Goal: Task Accomplishment & Management: Manage account settings

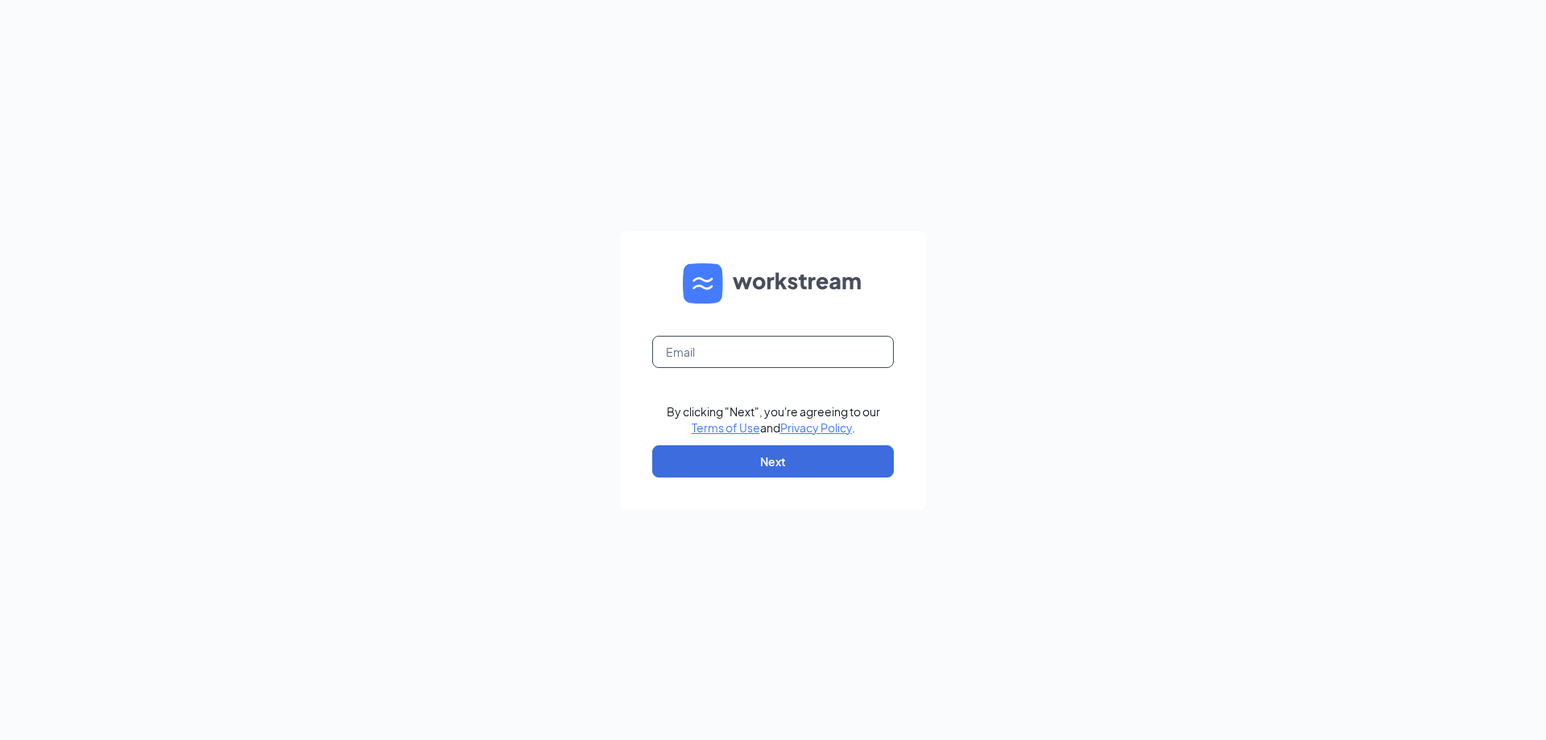
click at [861, 337] on input "text" at bounding box center [773, 352] width 242 height 32
type input "[EMAIL_ADDRESS][DOMAIN_NAME]"
click at [830, 460] on button "Next" at bounding box center [773, 461] width 242 height 32
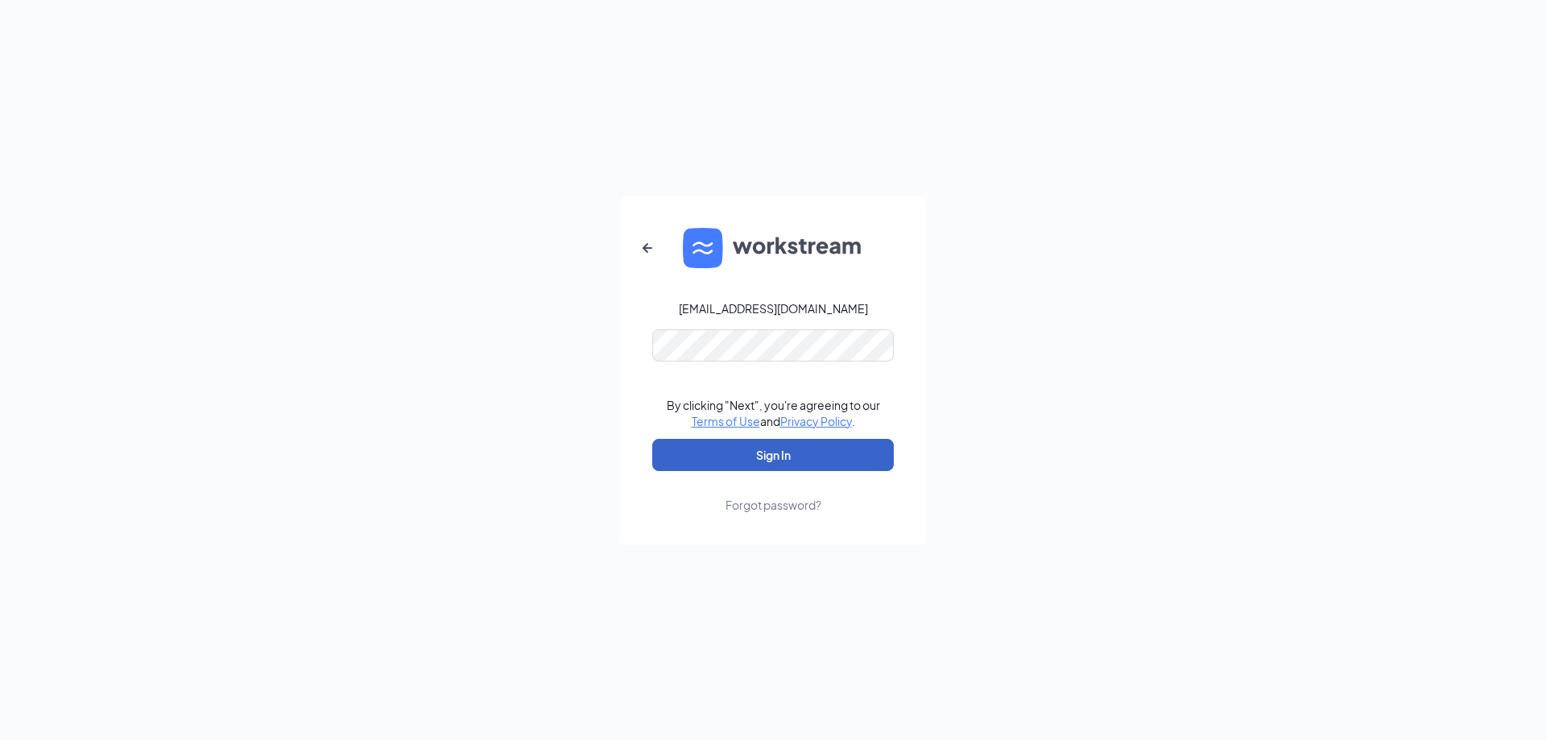
click at [829, 449] on button "Sign In" at bounding box center [773, 455] width 242 height 32
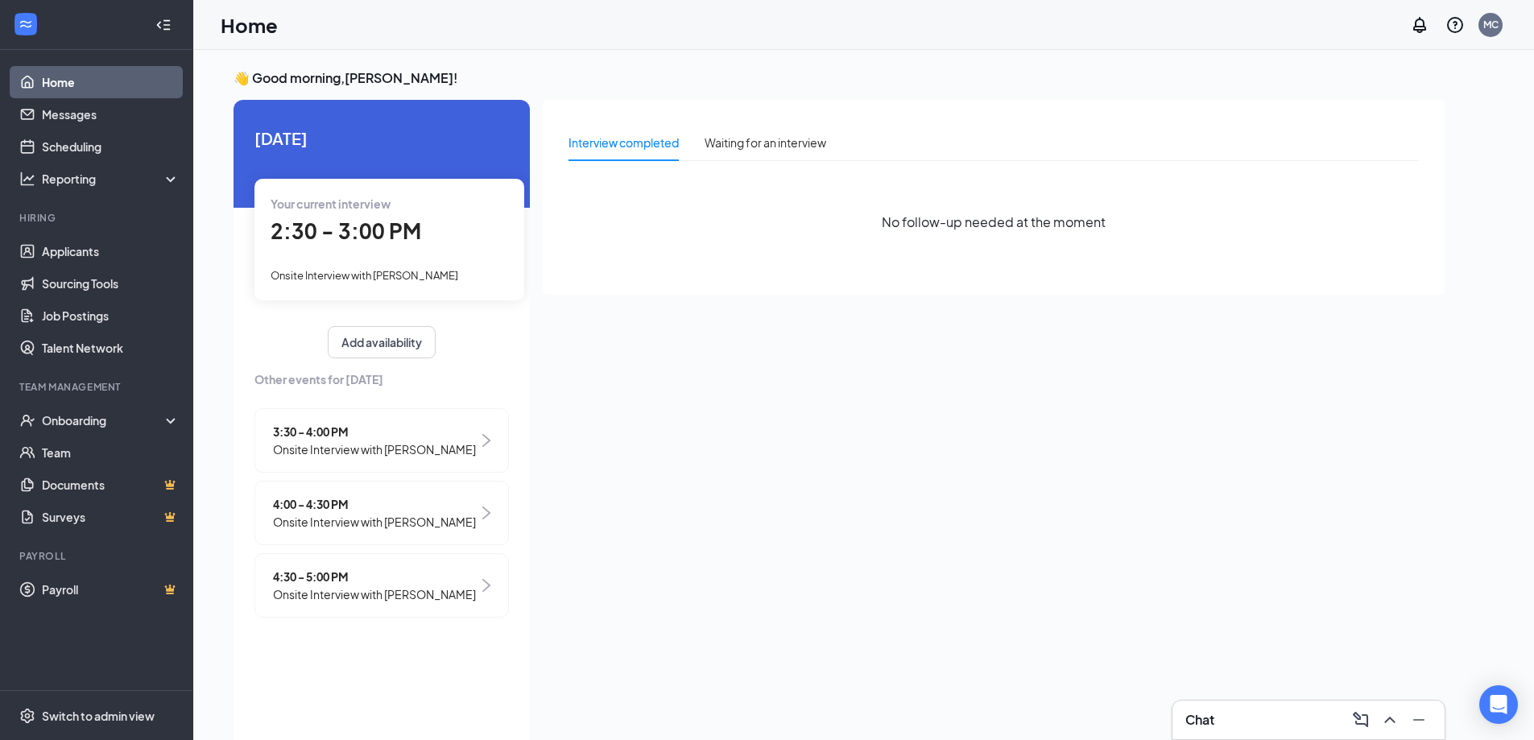
click at [431, 229] on div "2:30 - 3:00 PM" at bounding box center [389, 231] width 237 height 33
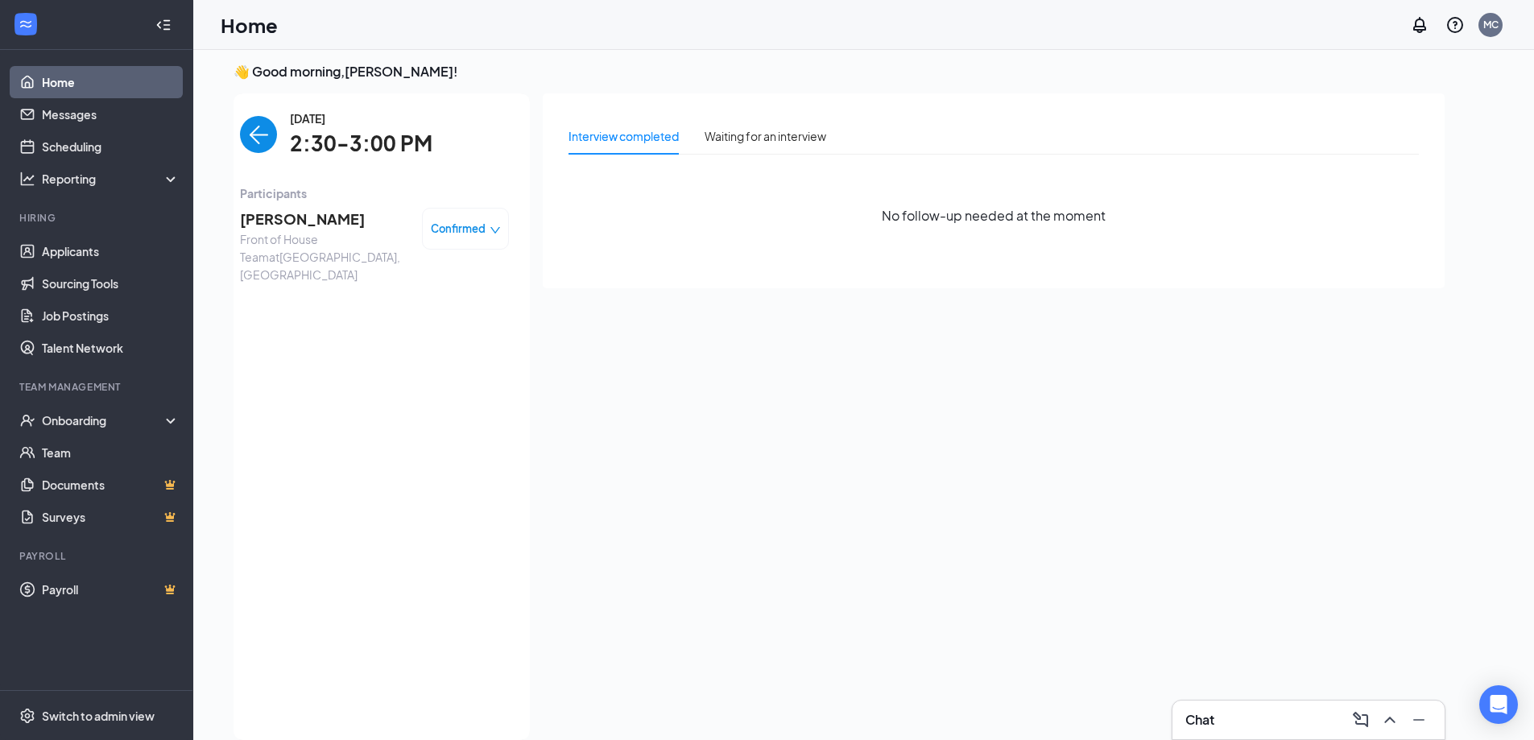
click at [488, 226] on div "Confirmed" at bounding box center [466, 229] width 70 height 16
click at [465, 331] on span "Mark as no-show" at bounding box center [421, 329] width 89 height 18
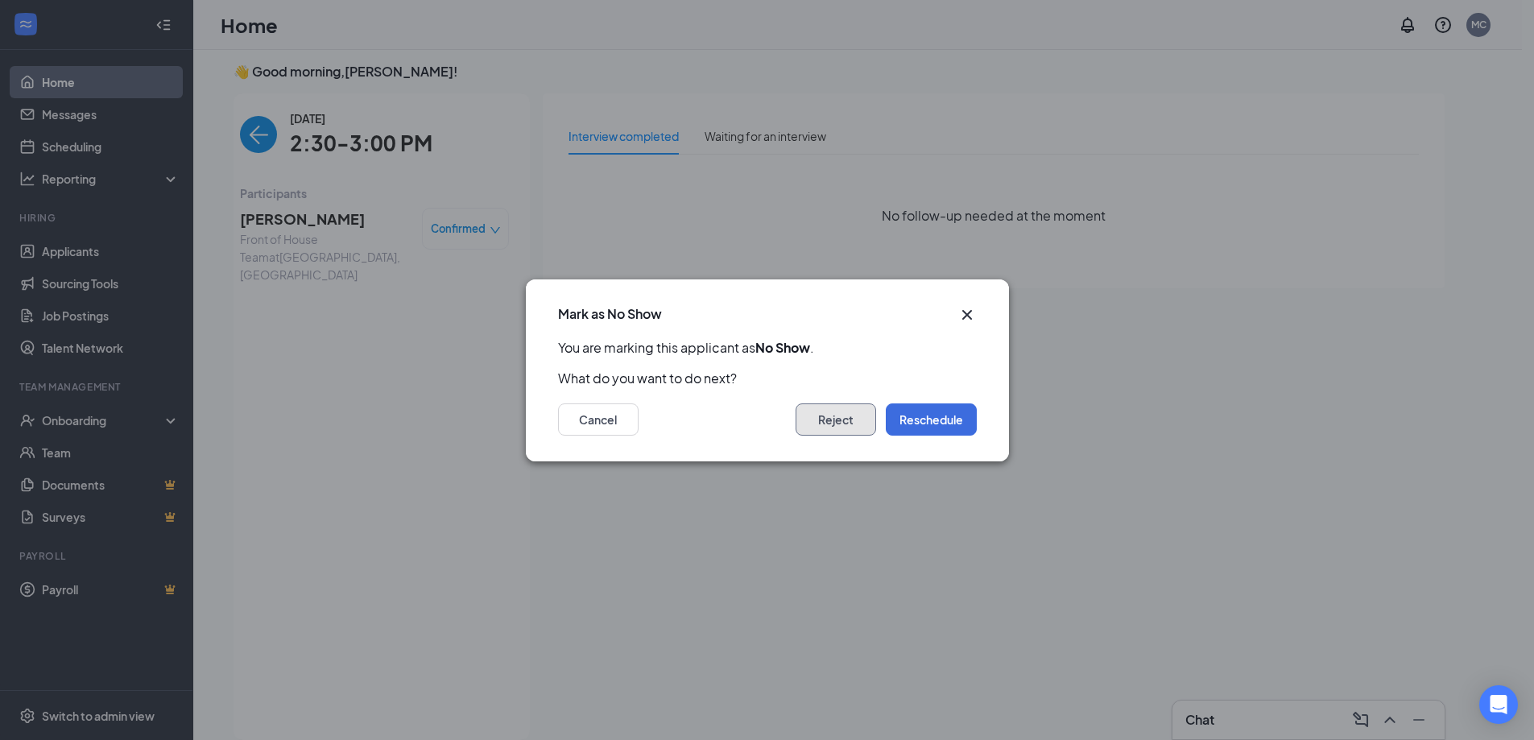
click at [838, 422] on button "Reject" at bounding box center [835, 419] width 81 height 32
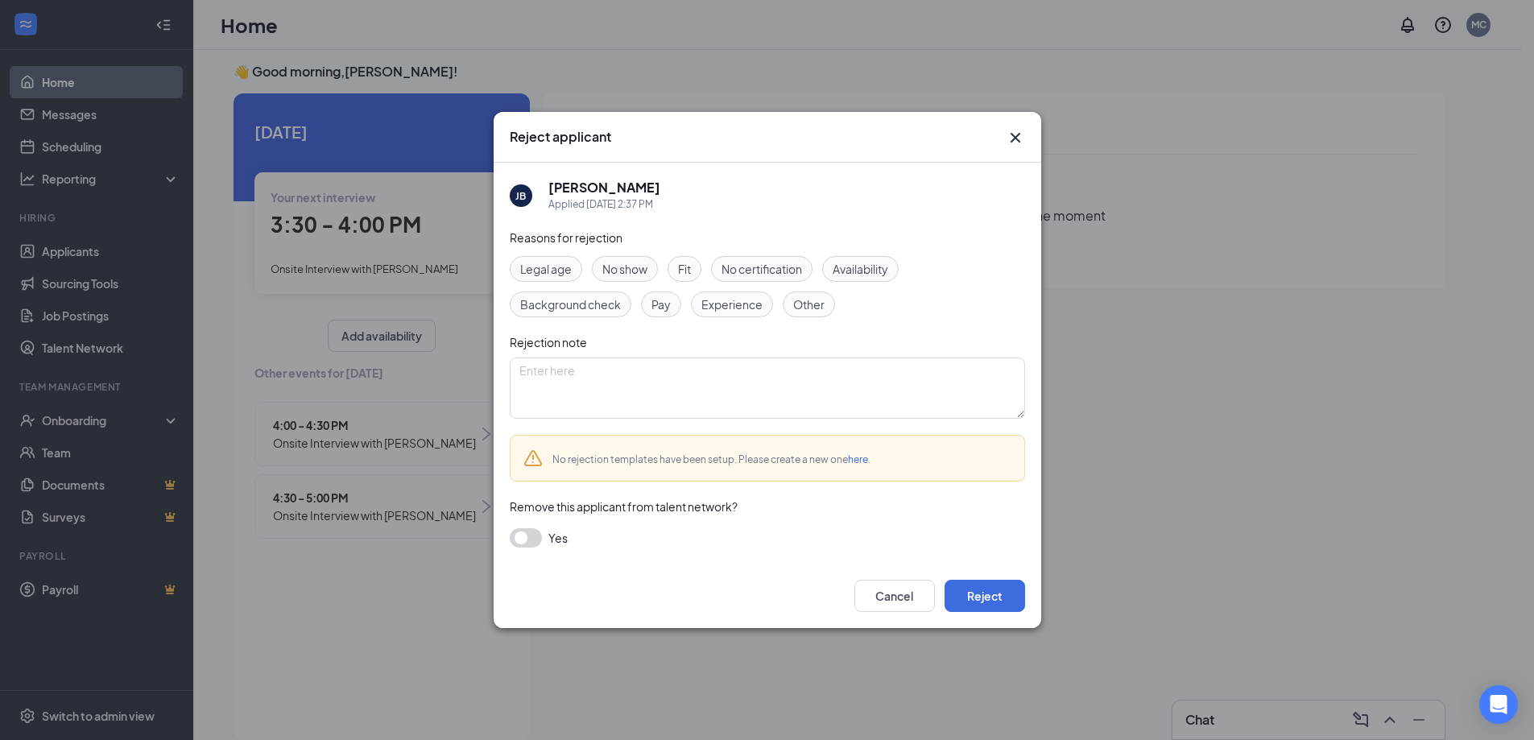
click at [614, 261] on span "No show" at bounding box center [624, 269] width 45 height 18
click at [974, 589] on button "Reject" at bounding box center [984, 596] width 81 height 32
